Goal: Task Accomplishment & Management: Complete application form

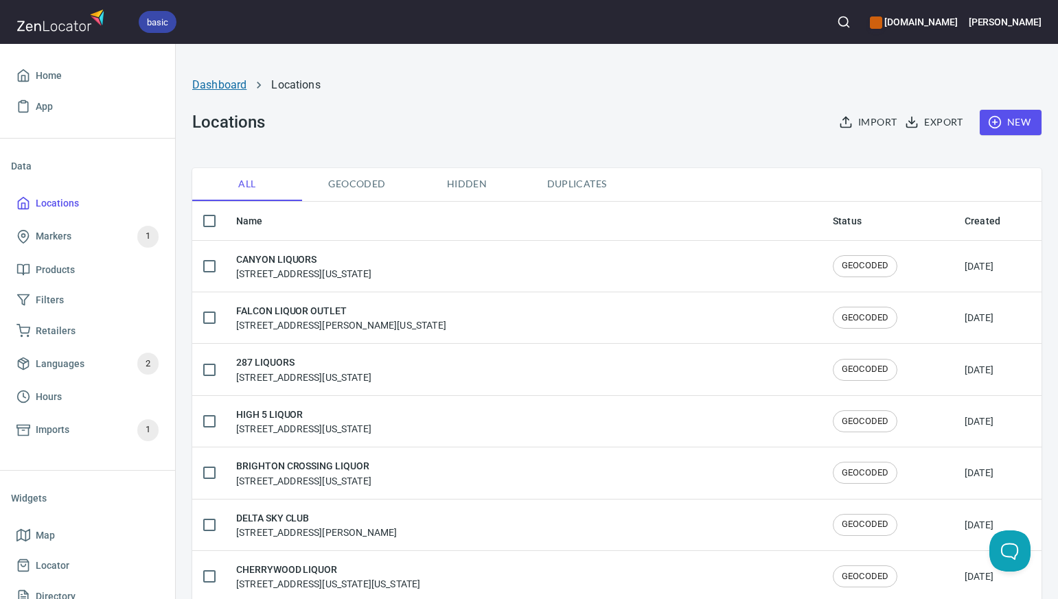
click at [229, 86] on link "Dashboard" at bounding box center [219, 84] width 54 height 13
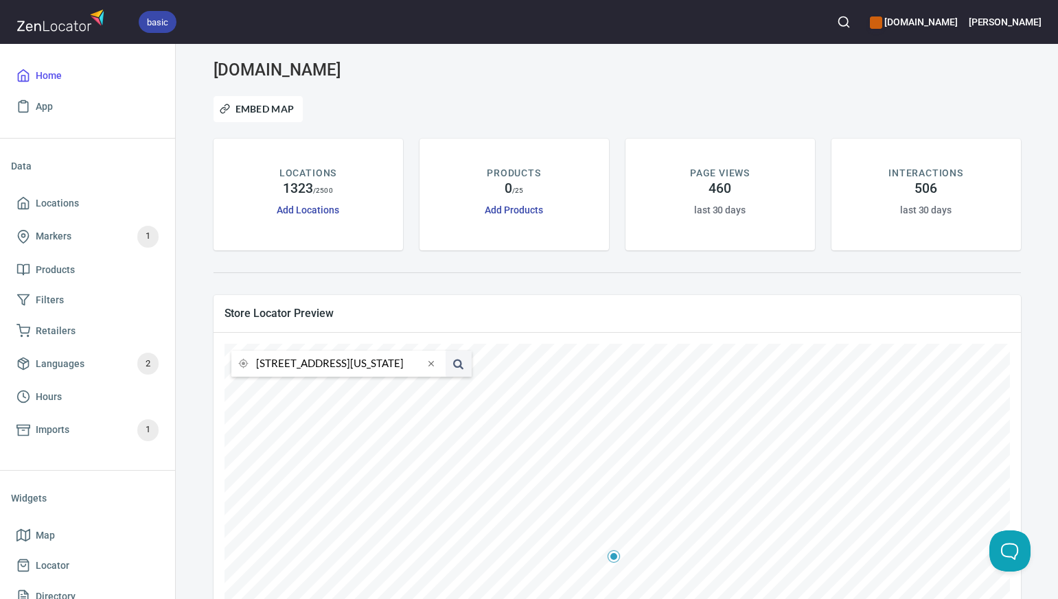
scroll to position [0, 95]
drag, startPoint x: 256, startPoint y: 365, endPoint x: 420, endPoint y: 362, distance: 164.1
click at [420, 363] on input "[STREET_ADDRESS][US_STATE]" at bounding box center [340, 364] width 168 height 26
click at [411, 393] on li "76164, [GEOGRAPHIC_DATA], [US_STATE], [GEOGRAPHIC_DATA]" at bounding box center [338, 390] width 214 height 25
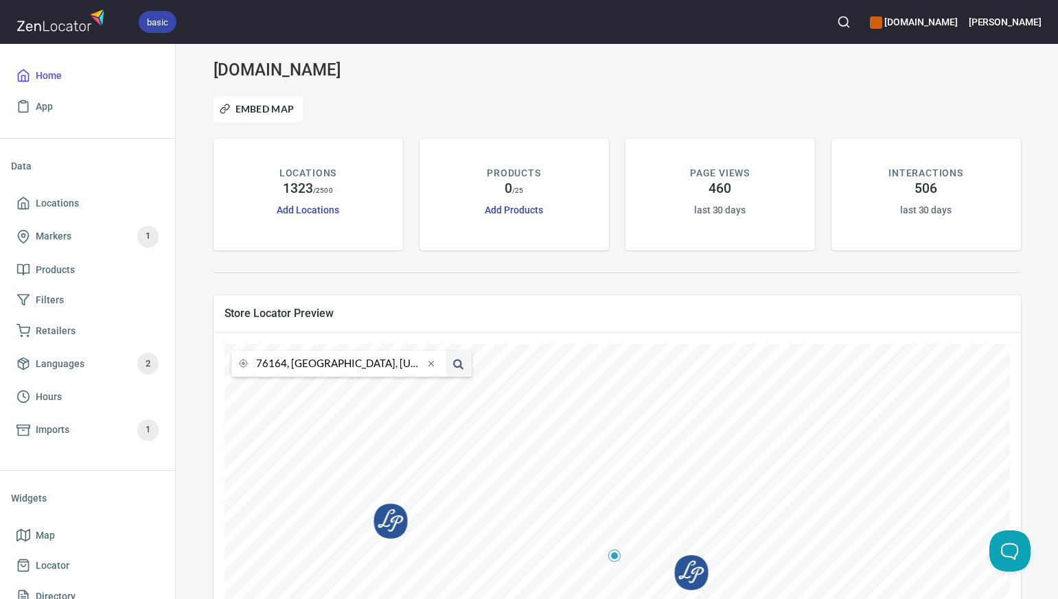
click at [287, 365] on input "76164, [GEOGRAPHIC_DATA], [US_STATE], [GEOGRAPHIC_DATA]" at bounding box center [340, 364] width 168 height 26
click at [286, 366] on input "76164, [GEOGRAPHIC_DATA], [US_STATE], [GEOGRAPHIC_DATA]" at bounding box center [340, 364] width 168 height 26
click at [290, 391] on li "76044, [GEOGRAPHIC_DATA], [US_STATE], [GEOGRAPHIC_DATA]" at bounding box center [338, 390] width 214 height 25
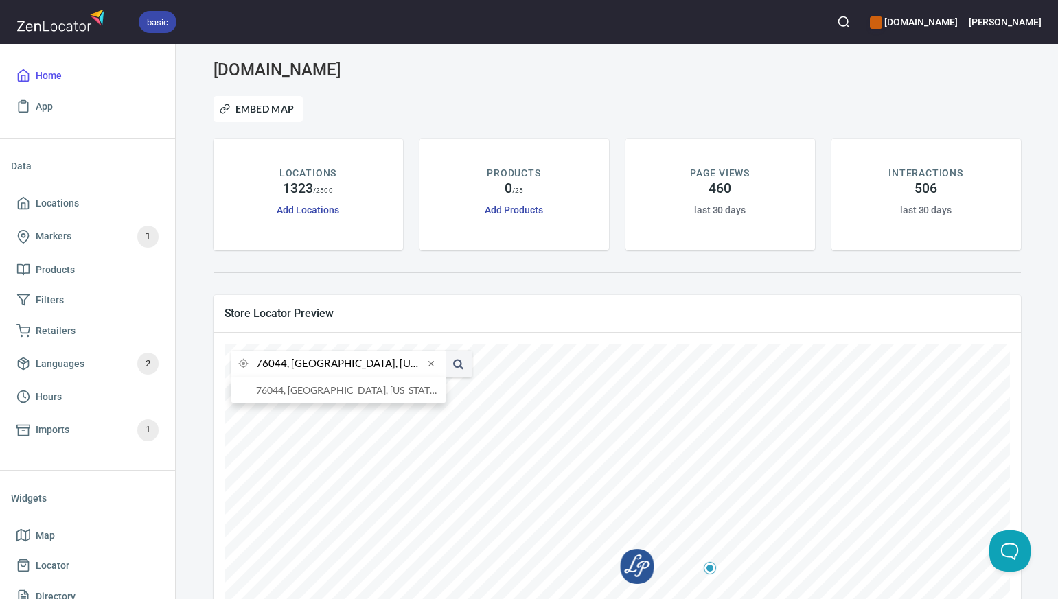
click at [286, 365] on input "76044, [GEOGRAPHIC_DATA], [US_STATE], [GEOGRAPHIC_DATA]" at bounding box center [340, 364] width 168 height 26
click at [290, 391] on li "75069, [GEOGRAPHIC_DATA], [US_STATE], [GEOGRAPHIC_DATA]" at bounding box center [338, 390] width 214 height 25
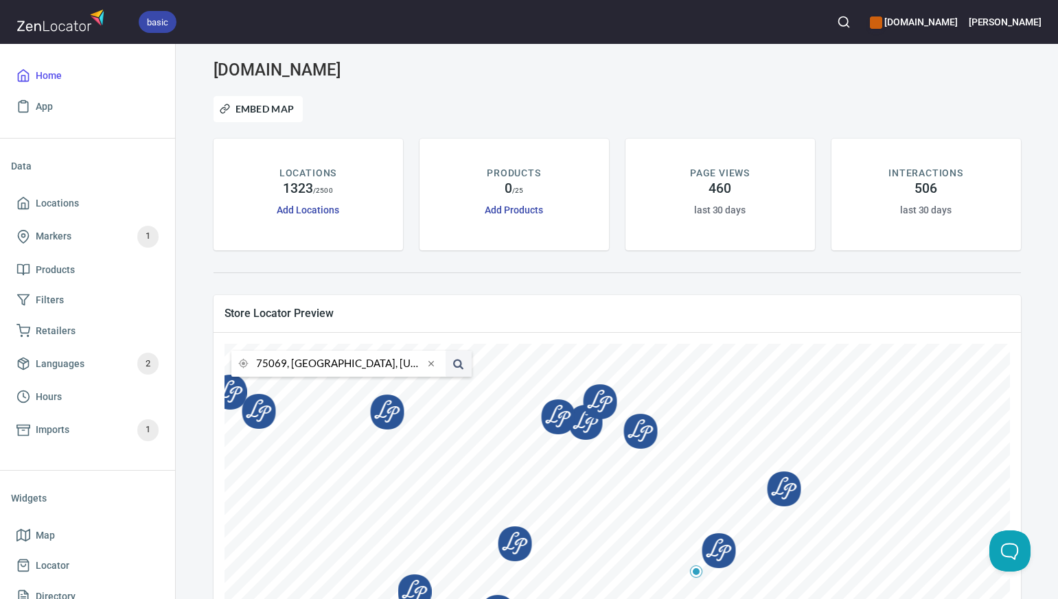
click at [285, 363] on input "75069, [GEOGRAPHIC_DATA], [US_STATE], [GEOGRAPHIC_DATA]" at bounding box center [340, 364] width 168 height 26
click at [291, 392] on li "74120, [GEOGRAPHIC_DATA], [US_STATE], [GEOGRAPHIC_DATA]" at bounding box center [338, 390] width 214 height 25
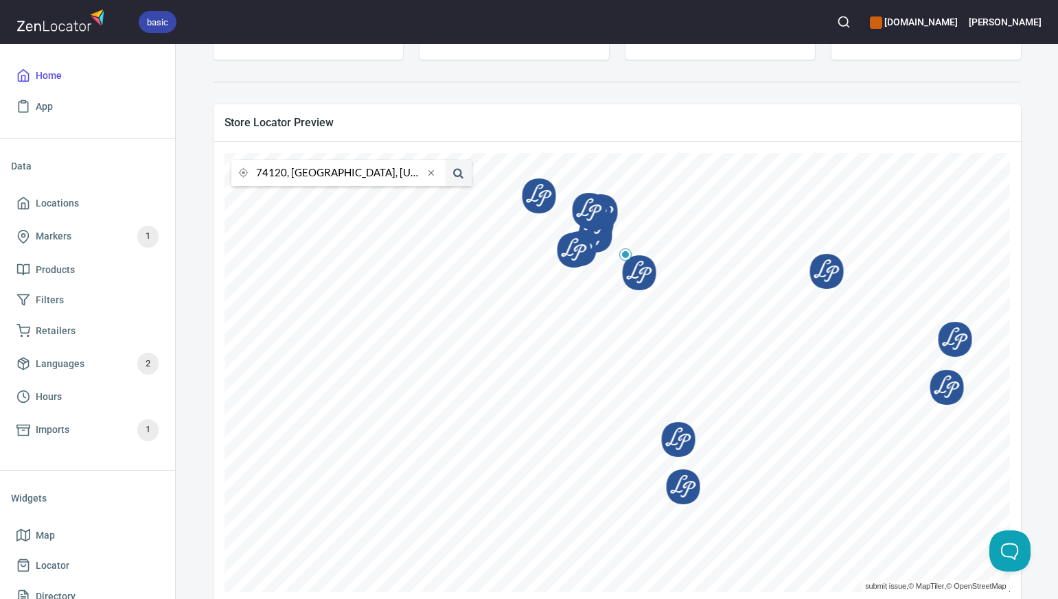
scroll to position [217, 0]
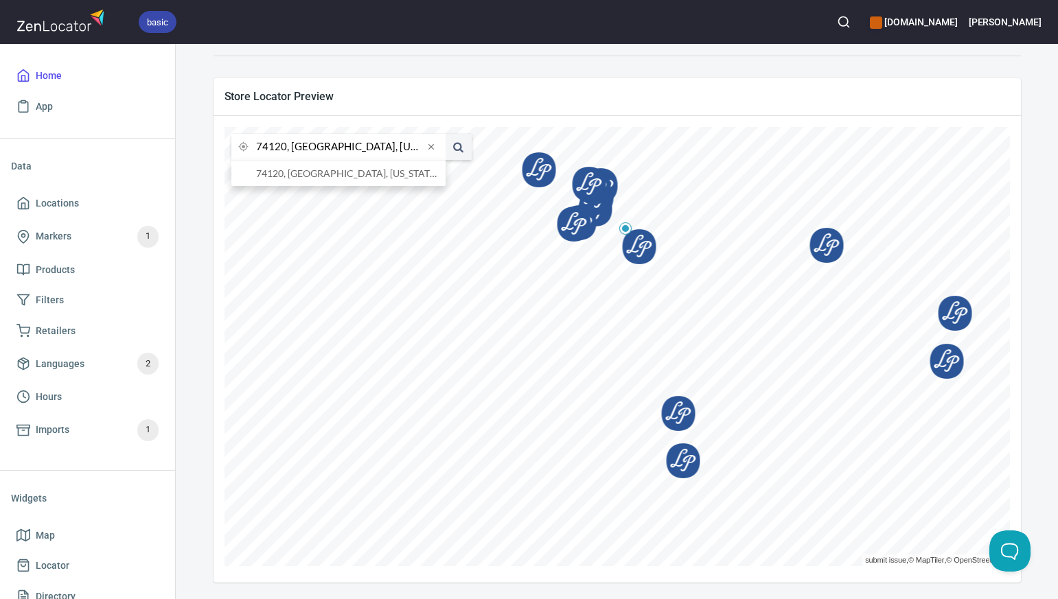
click at [286, 148] on input "74120, [GEOGRAPHIC_DATA], [US_STATE], [GEOGRAPHIC_DATA]" at bounding box center [340, 147] width 168 height 26
click at [291, 174] on li "73013, [GEOGRAPHIC_DATA], [US_STATE], [GEOGRAPHIC_DATA]" at bounding box center [338, 173] width 214 height 25
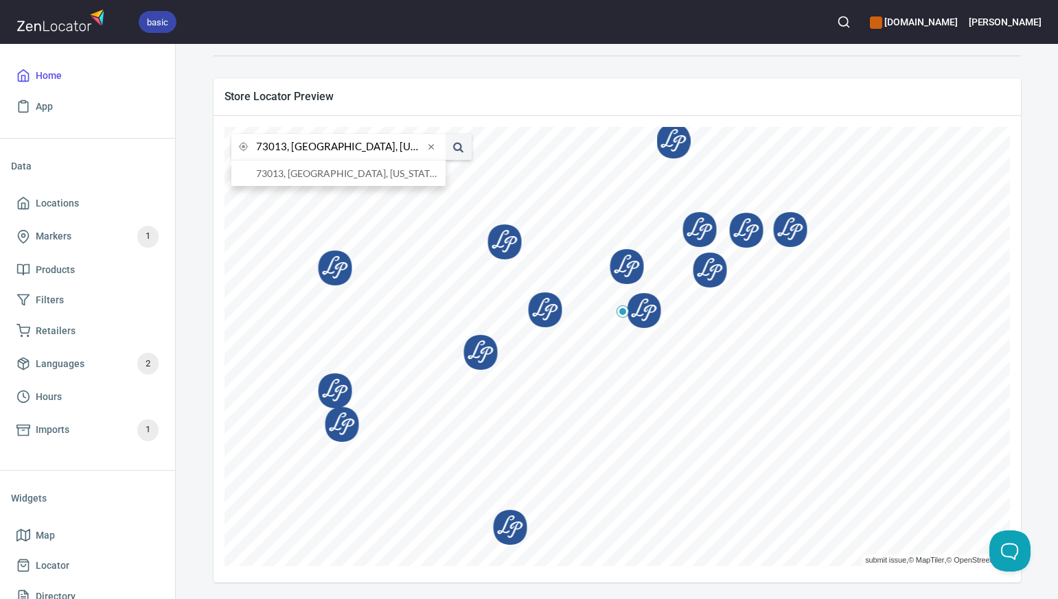
click at [285, 148] on input "73013, [GEOGRAPHIC_DATA], [US_STATE], [GEOGRAPHIC_DATA]" at bounding box center [340, 147] width 168 height 26
click at [297, 176] on li "80501, [GEOGRAPHIC_DATA], [US_STATE], [GEOGRAPHIC_DATA]" at bounding box center [338, 173] width 214 height 25
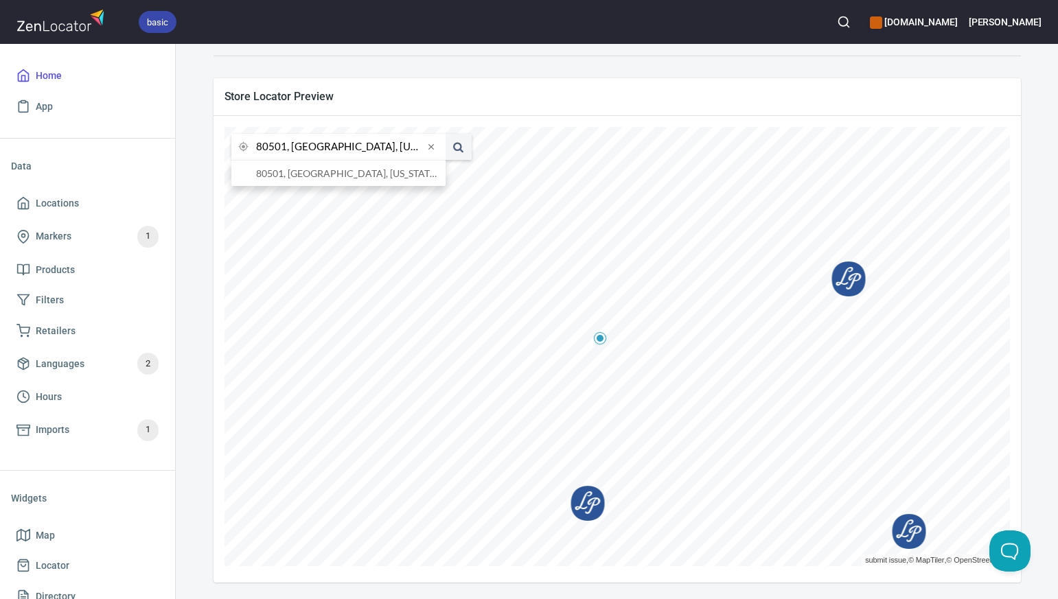
click at [284, 148] on input "80501, [GEOGRAPHIC_DATA], [US_STATE], [GEOGRAPHIC_DATA]" at bounding box center [340, 147] width 168 height 26
click at [288, 171] on li "80921, [US_STATE][GEOGRAPHIC_DATA], [US_STATE], [GEOGRAPHIC_DATA]" at bounding box center [338, 173] width 214 height 25
type input "80921, [US_STATE][GEOGRAPHIC_DATA], [US_STATE], [GEOGRAPHIC_DATA]"
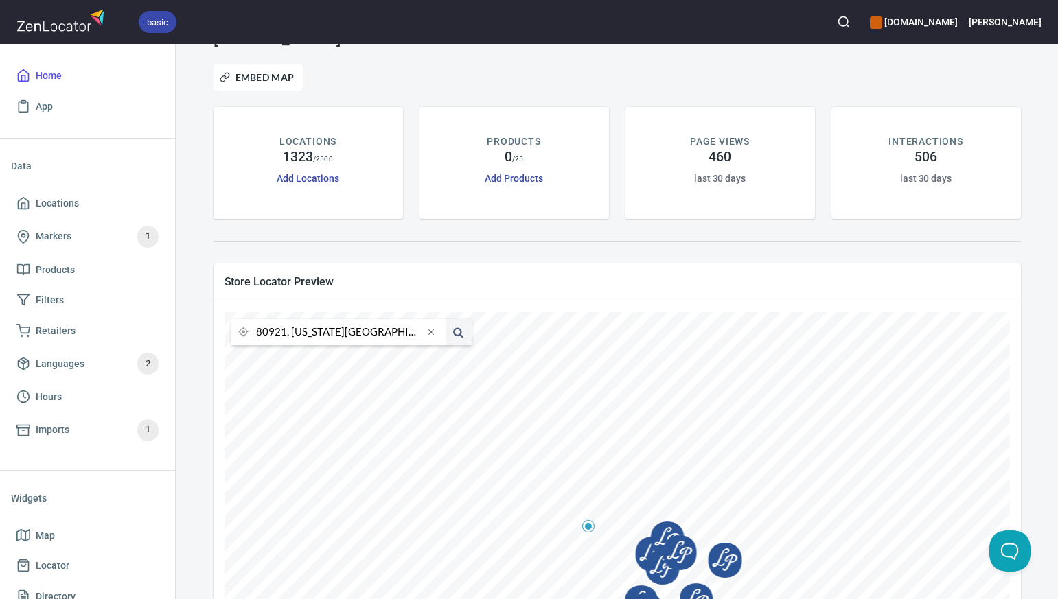
scroll to position [0, 0]
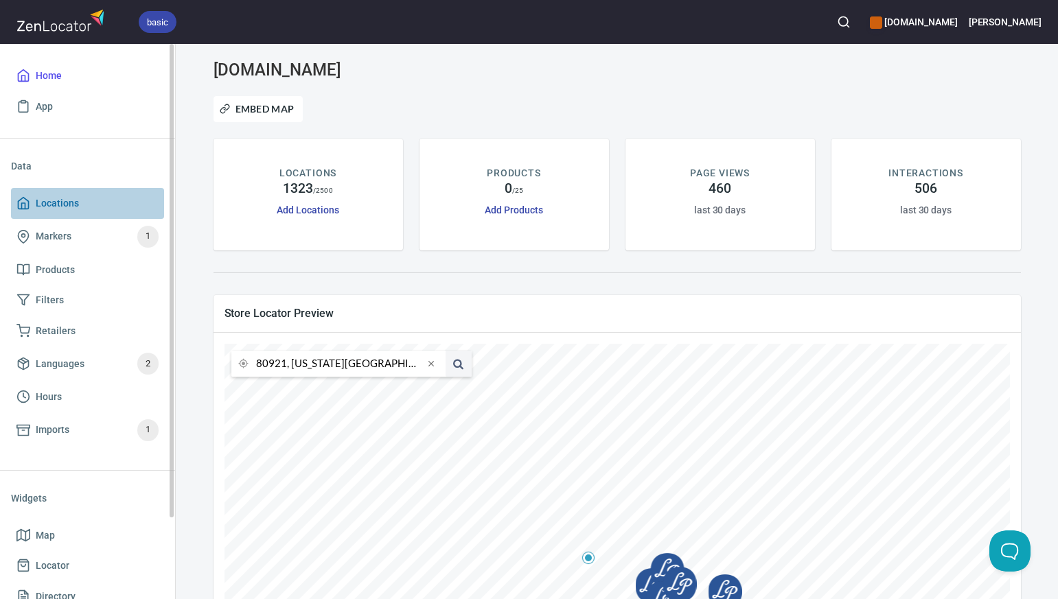
click at [73, 203] on span "Locations" at bounding box center [57, 203] width 43 height 17
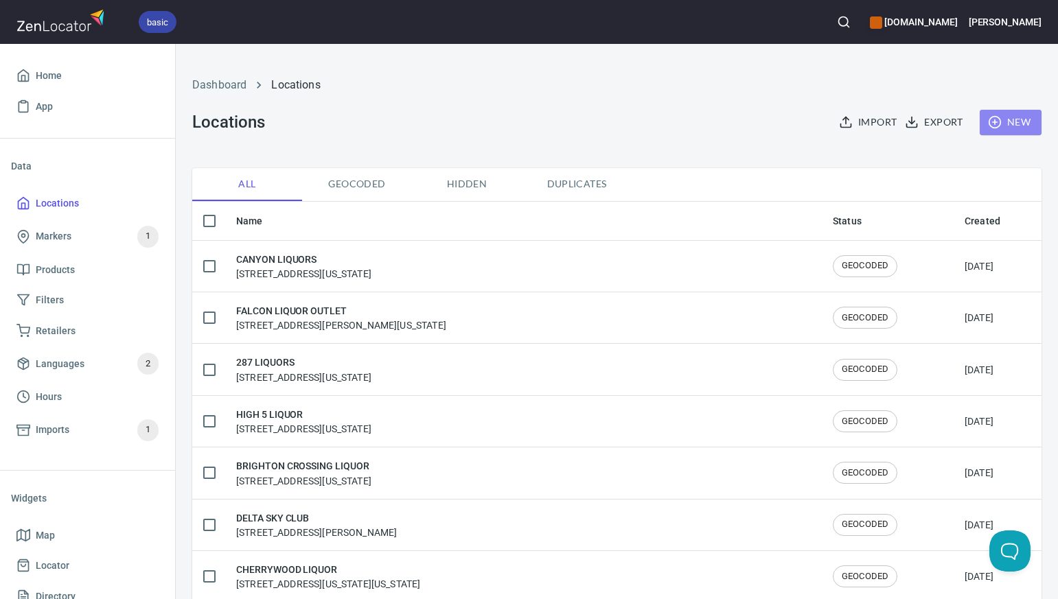
click at [1015, 122] on span "New" at bounding box center [1011, 122] width 40 height 17
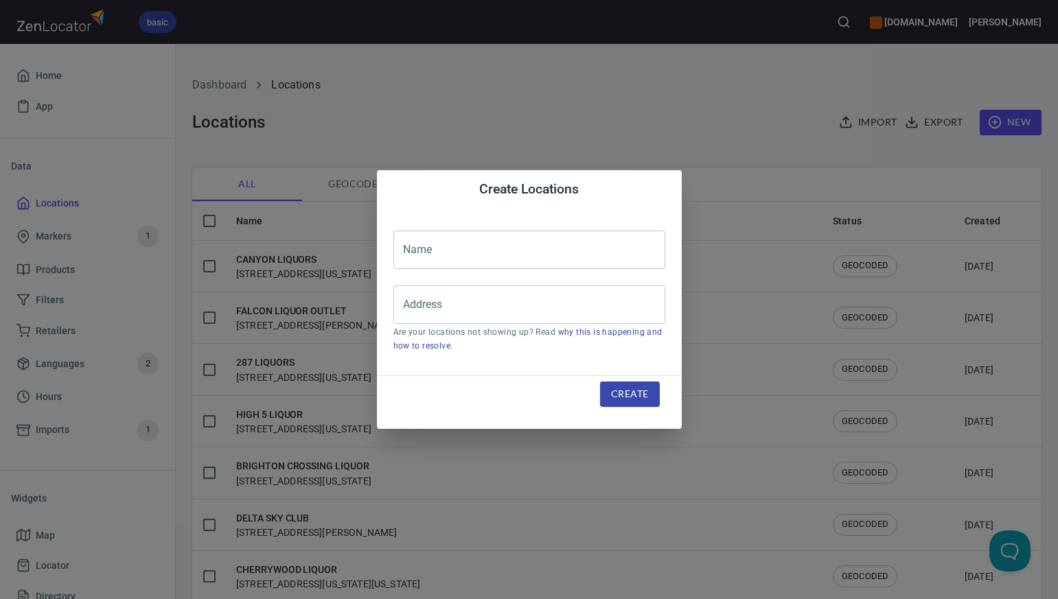
click at [433, 253] on input "text" at bounding box center [529, 250] width 272 height 38
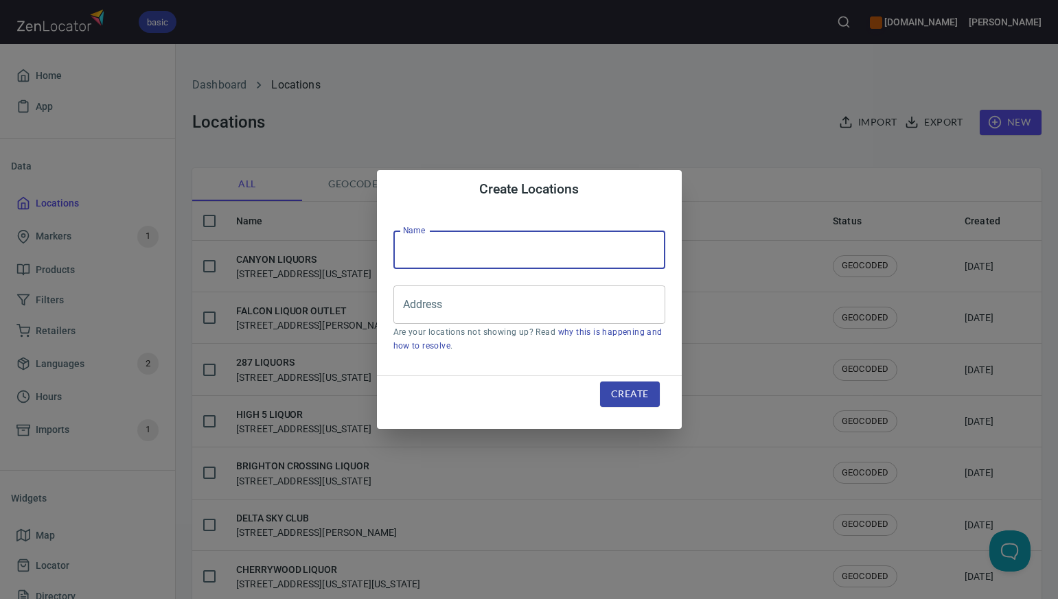
paste input "[PERSON_NAME] BEVERAGE WORLD"
type input "[PERSON_NAME] BEVERAGE WORLD"
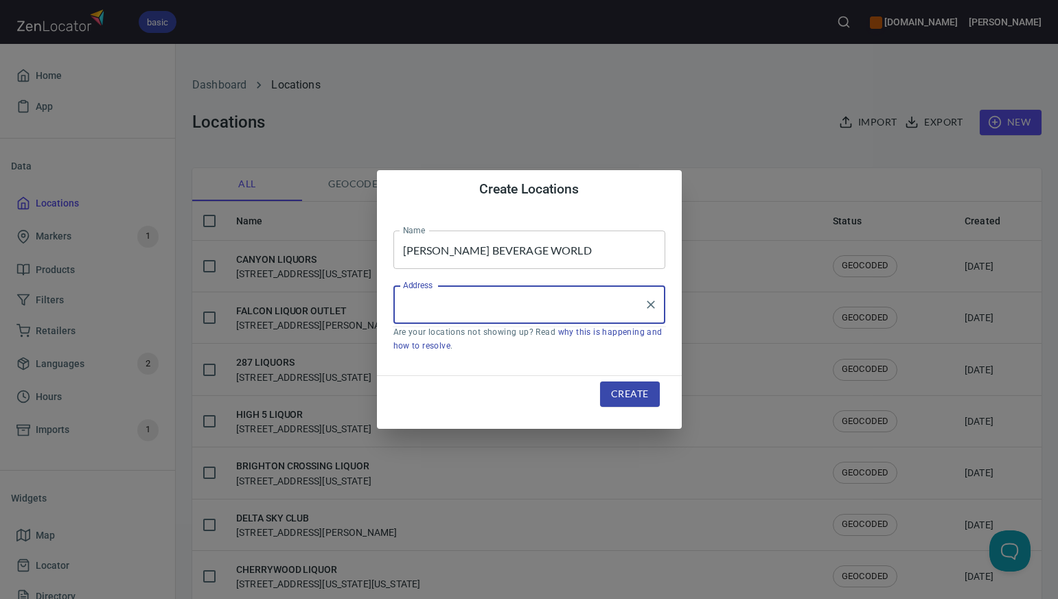
click at [408, 301] on input "Address" at bounding box center [519, 305] width 239 height 26
paste input "[GEOGRAPHIC_DATA], , [US_STATE][GEOGRAPHIC_DATA]"
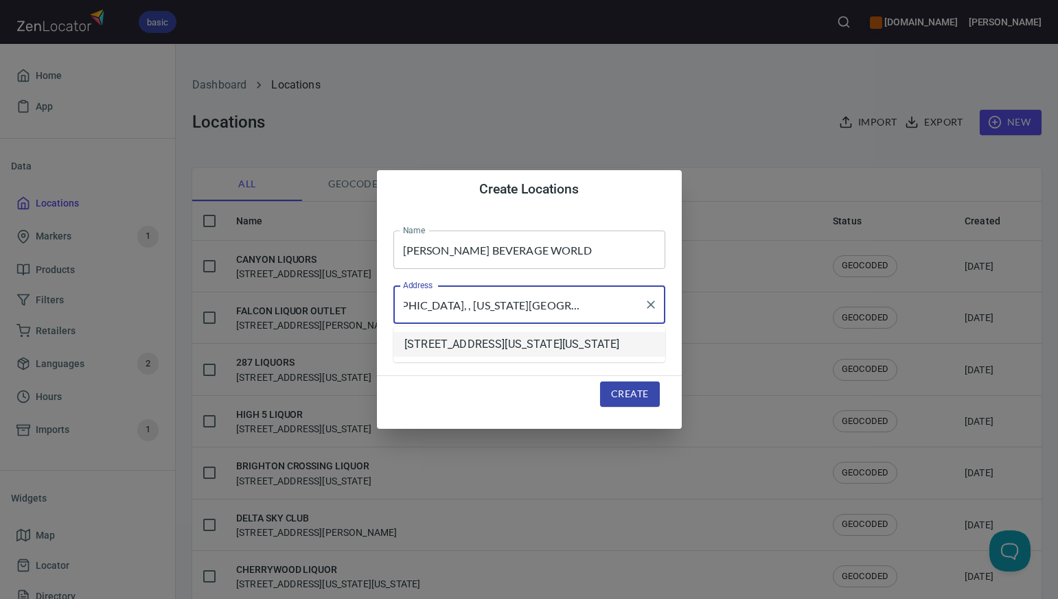
click at [448, 347] on li "[STREET_ADDRESS][US_STATE][US_STATE]" at bounding box center [529, 344] width 272 height 25
type input "[STREET_ADDRESS][US_STATE][US_STATE]"
click at [616, 396] on span "Create" at bounding box center [629, 394] width 37 height 17
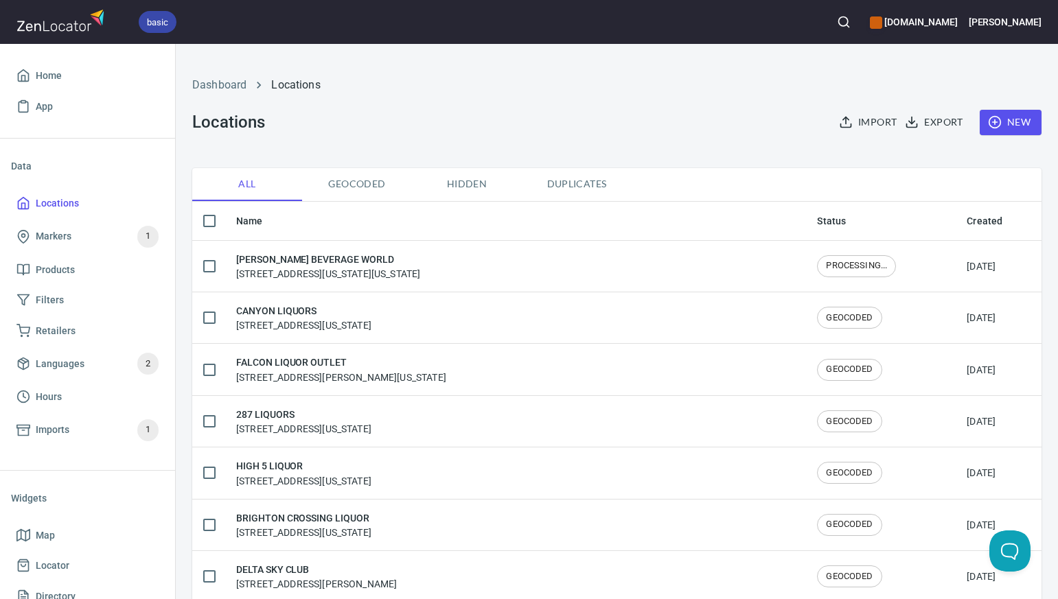
click at [1019, 121] on span "New" at bounding box center [1011, 122] width 40 height 17
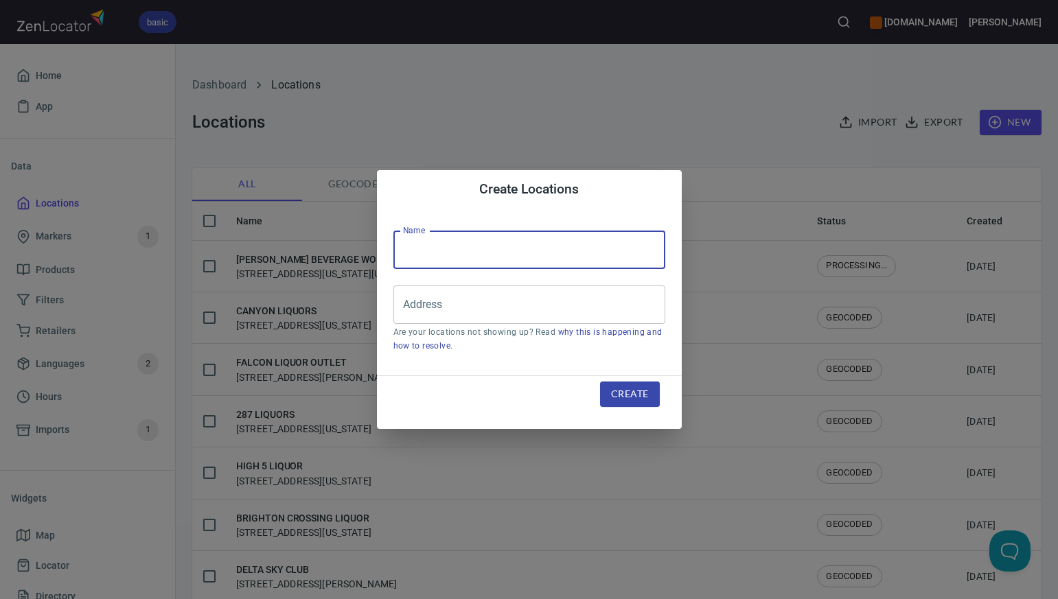
click at [411, 247] on input "text" at bounding box center [529, 250] width 272 height 38
paste input "LONGMONT LIQUORS"
type input "LONGMONT LIQUORS"
click at [411, 306] on input "Address" at bounding box center [519, 305] width 239 height 26
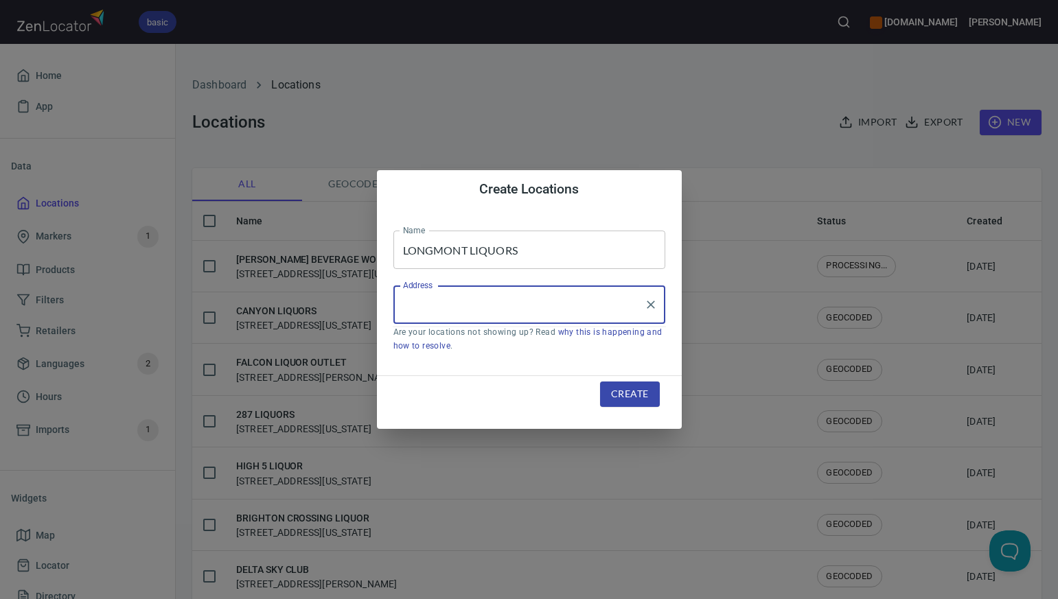
paste input "[STREET_ADDRESS]"
click at [443, 349] on li "[STREET_ADDRESS][US_STATE]" at bounding box center [529, 344] width 272 height 25
type input "[STREET_ADDRESS][US_STATE]"
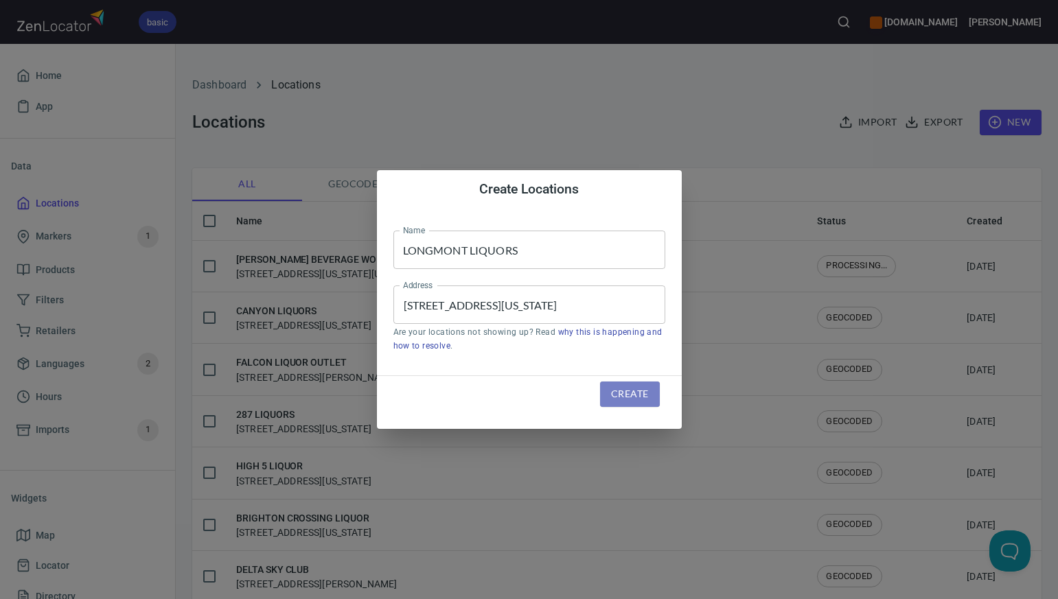
click at [617, 397] on span "Create" at bounding box center [629, 394] width 37 height 17
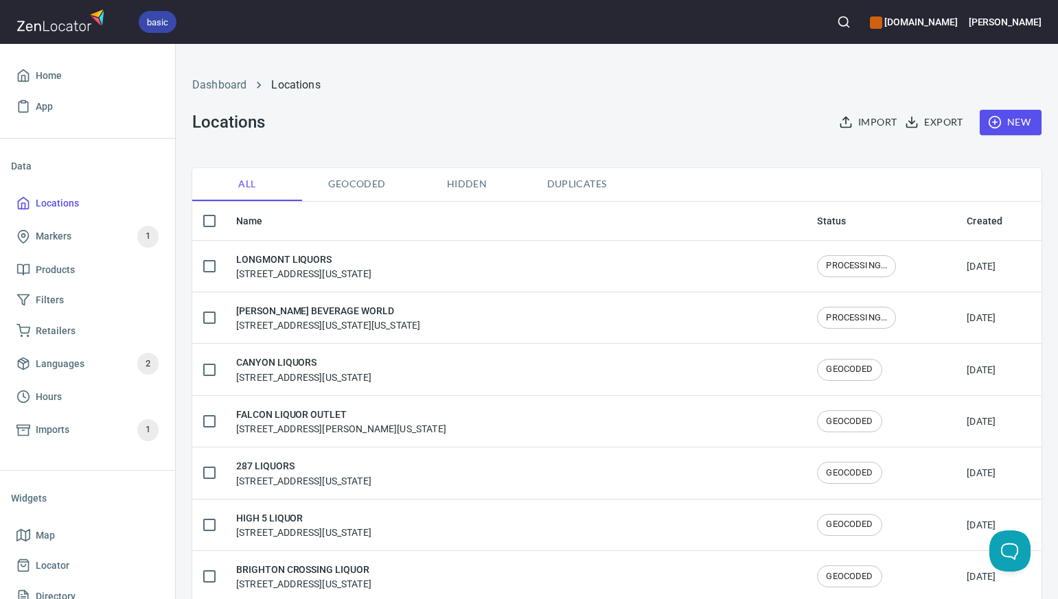
click at [1017, 123] on span "New" at bounding box center [1011, 122] width 40 height 17
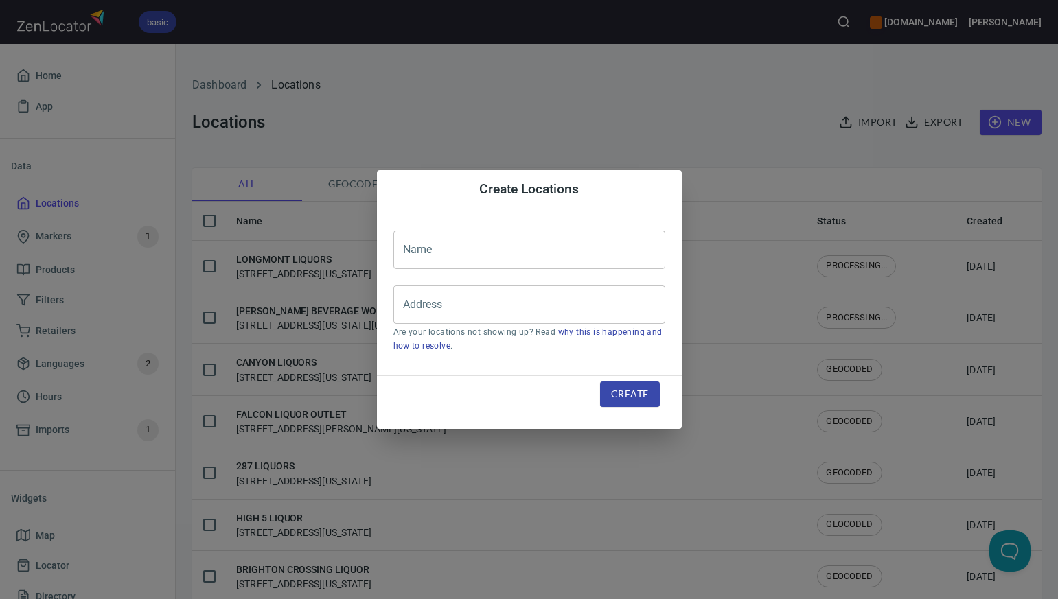
click at [435, 251] on input "text" at bounding box center [529, 250] width 272 height 38
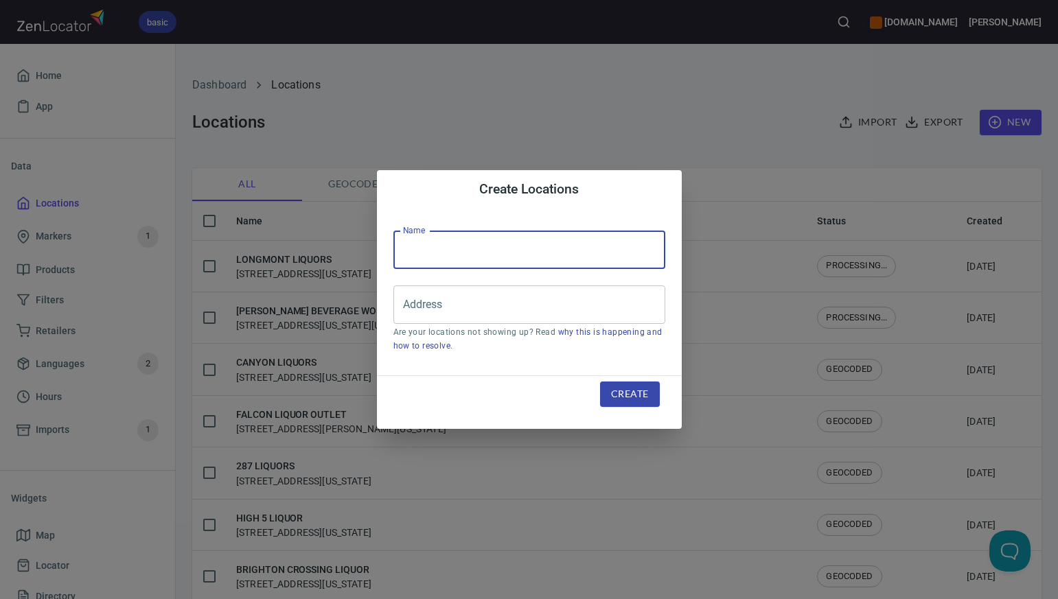
paste input "LA TERTULIA"
type input "LA TERTULIA"
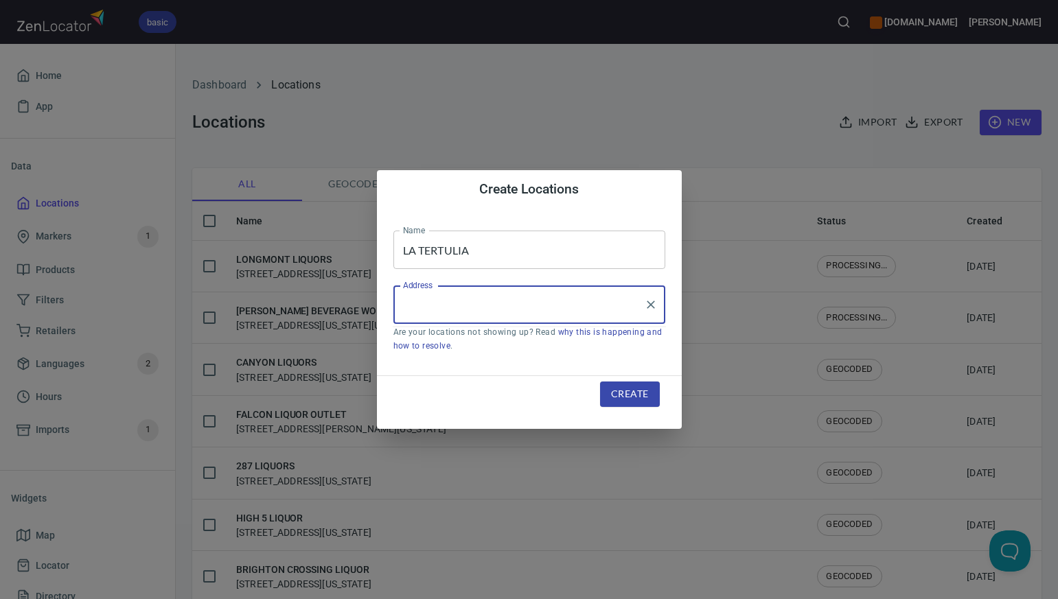
click at [409, 300] on input "Address" at bounding box center [519, 305] width 239 height 26
paste input "[STREET_ADDRESS]"
click at [497, 345] on li "[STREET_ADDRESS][US_STATE]" at bounding box center [529, 344] width 272 height 25
type input "[STREET_ADDRESS][US_STATE]"
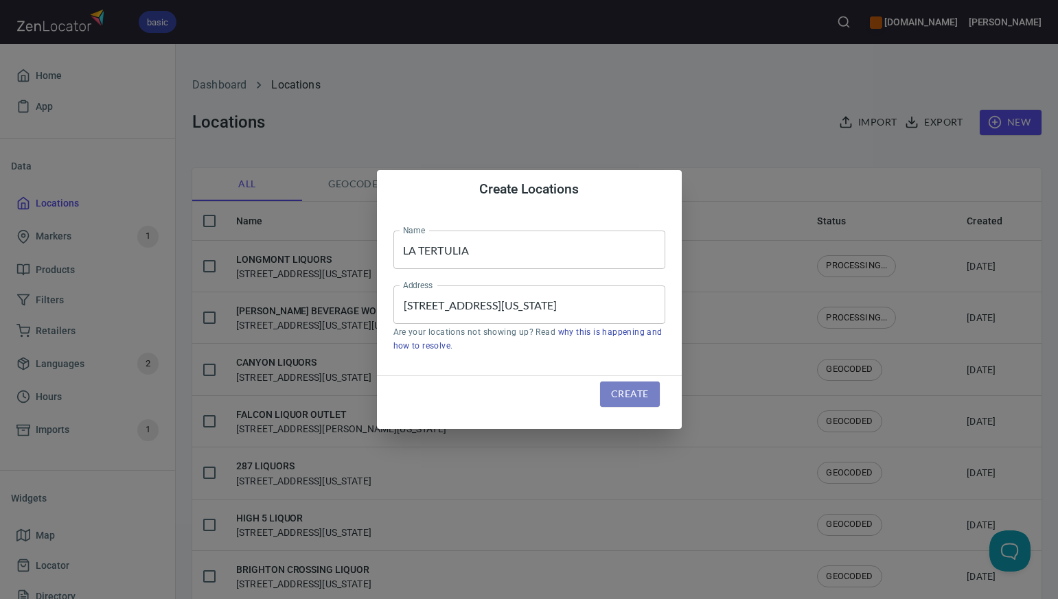
click at [617, 395] on span "Create" at bounding box center [629, 394] width 37 height 17
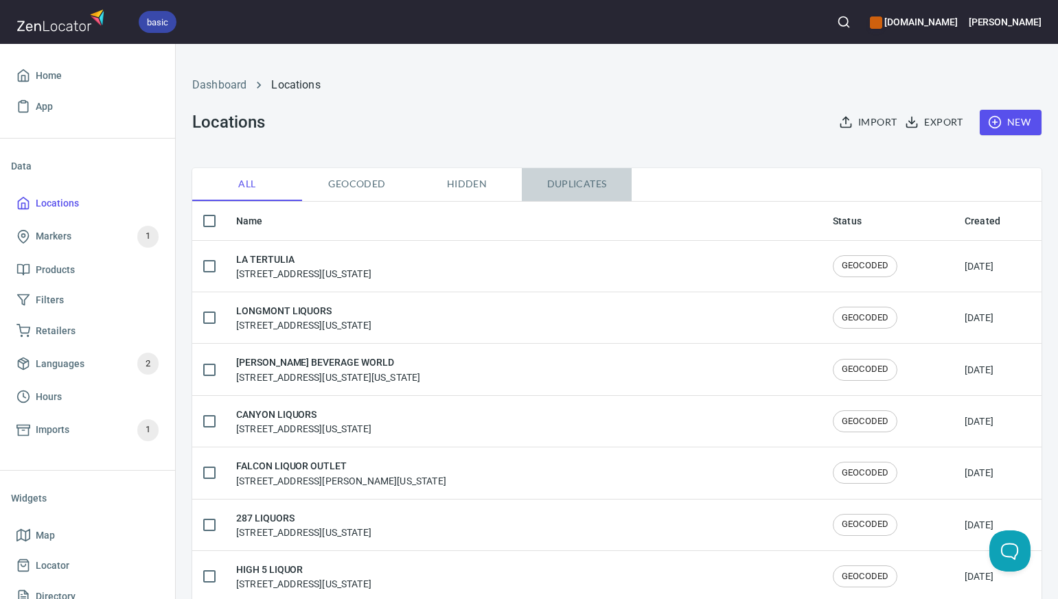
click at [574, 185] on span "Duplicates" at bounding box center [576, 184] width 93 height 17
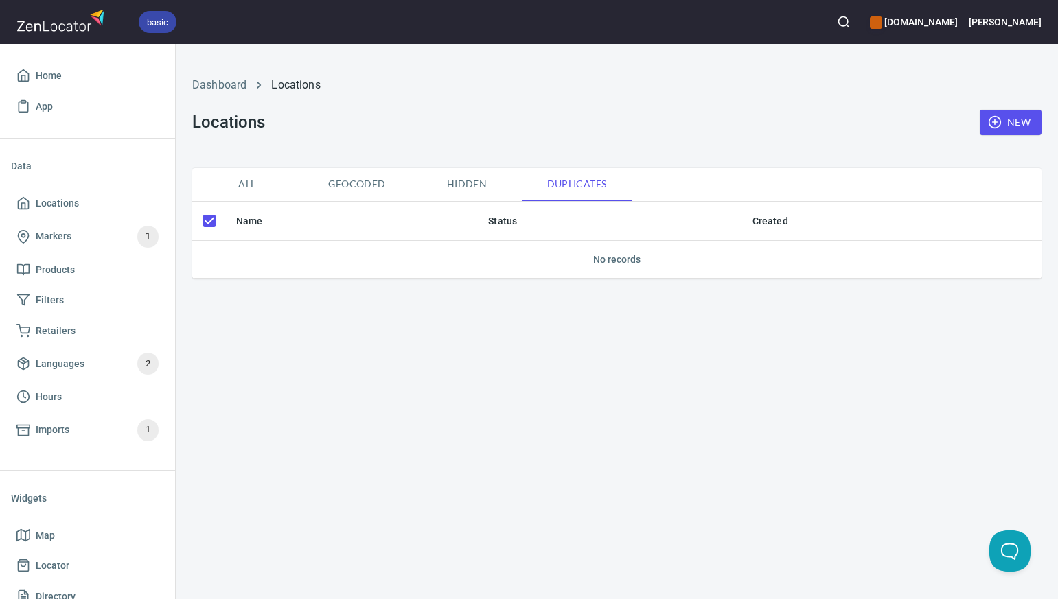
checkbox input "false"
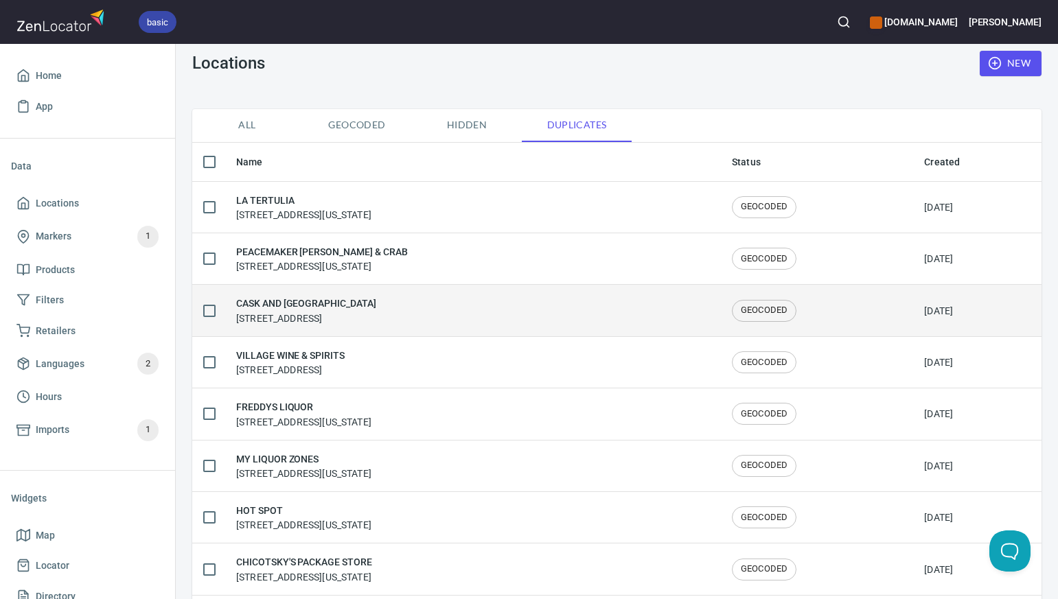
scroll to position [58, 0]
